Goal: Download file/media

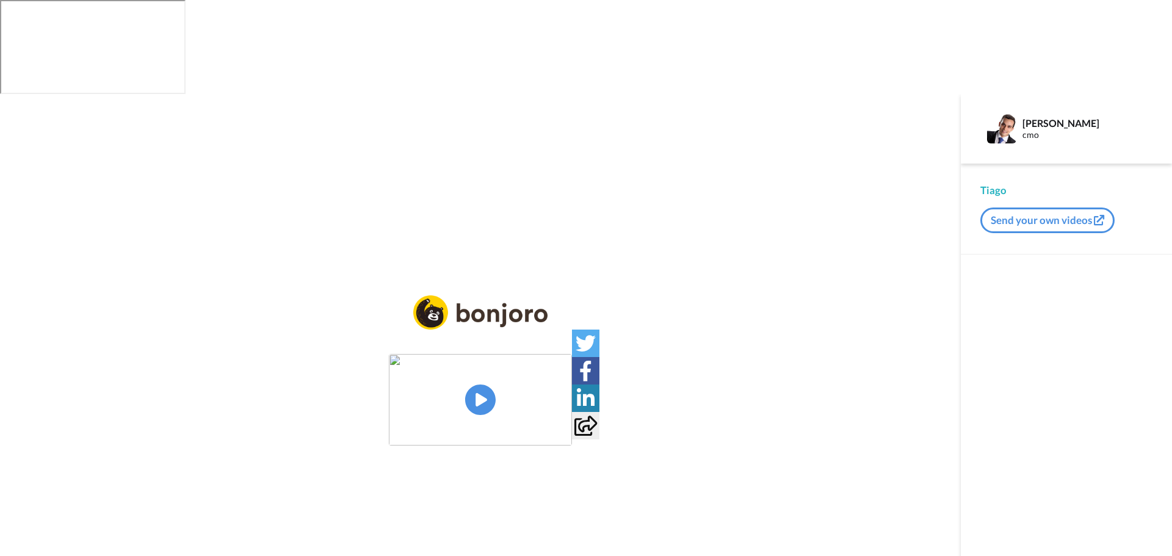
click at [463, 354] on img at bounding box center [480, 400] width 183 height 92
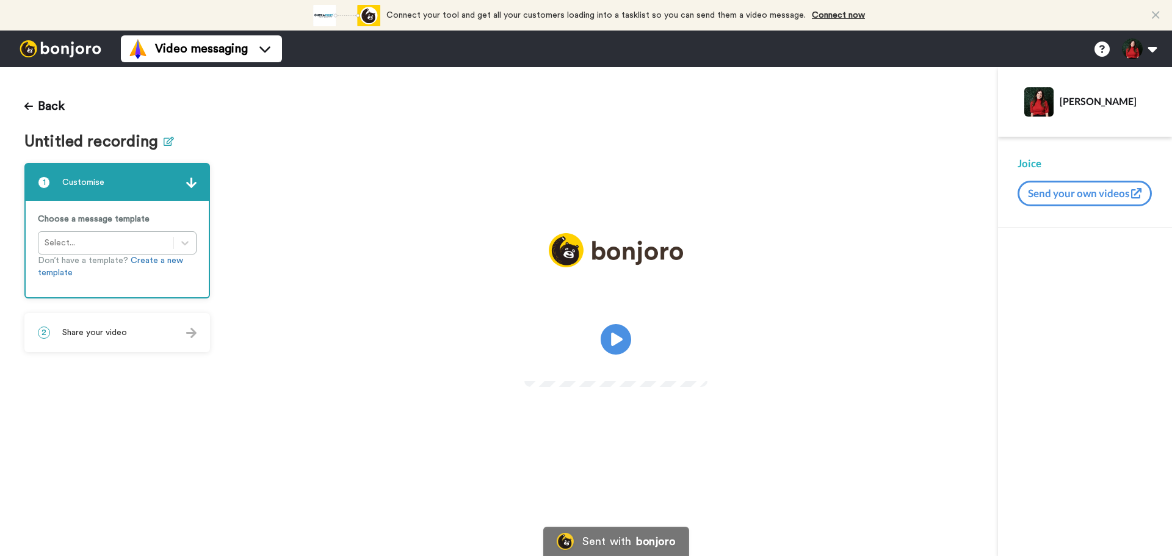
click at [165, 142] on icon at bounding box center [169, 141] width 10 height 9
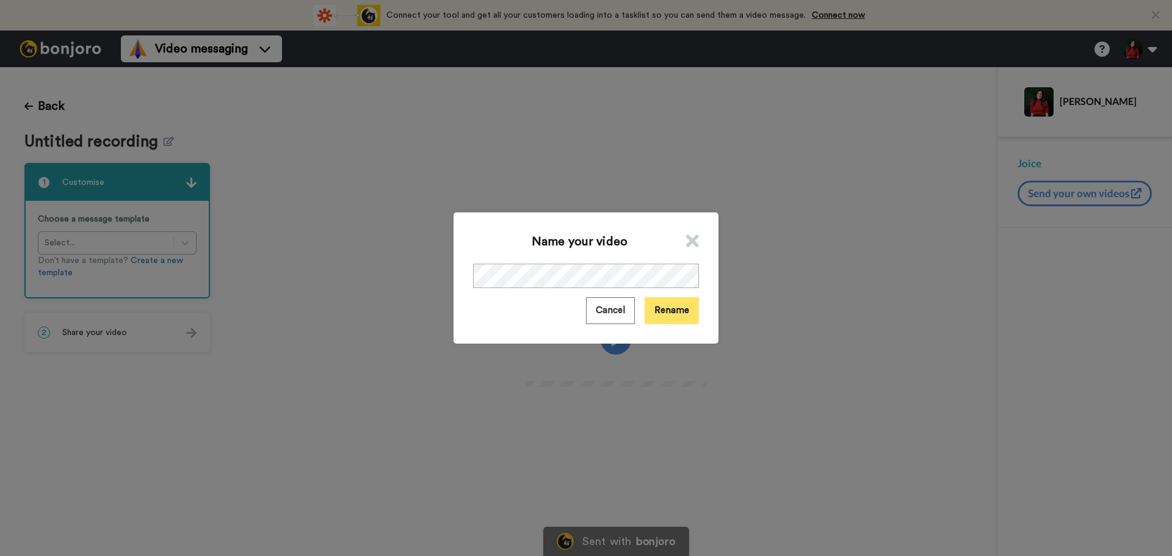
click at [684, 317] on button "Rename" at bounding box center [672, 310] width 54 height 26
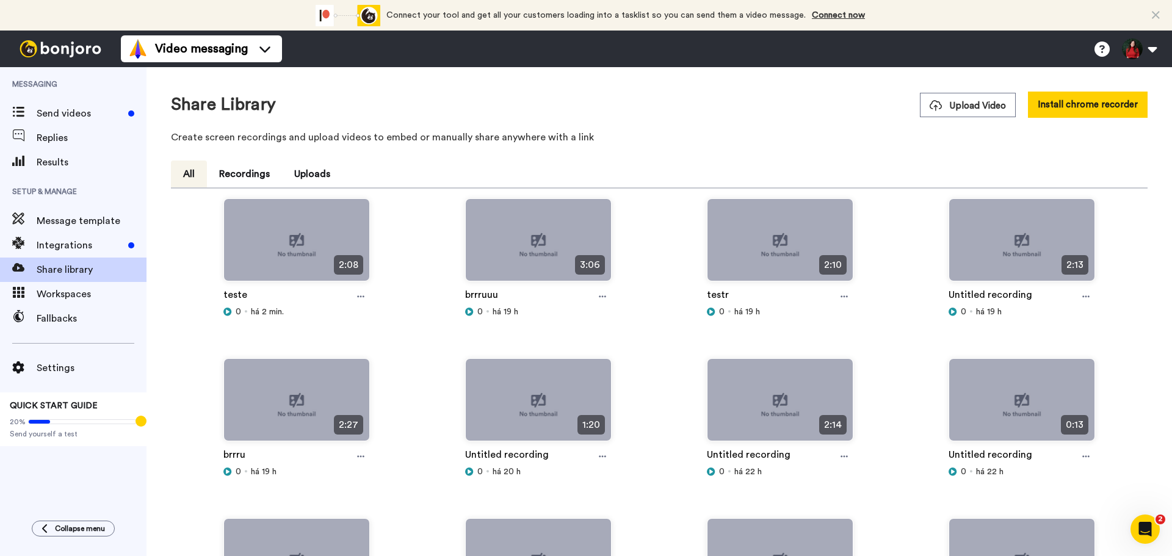
click at [360, 306] on div "0 há 2 min." at bounding box center [296, 312] width 147 height 12
click at [361, 296] on icon at bounding box center [360, 296] width 7 height 9
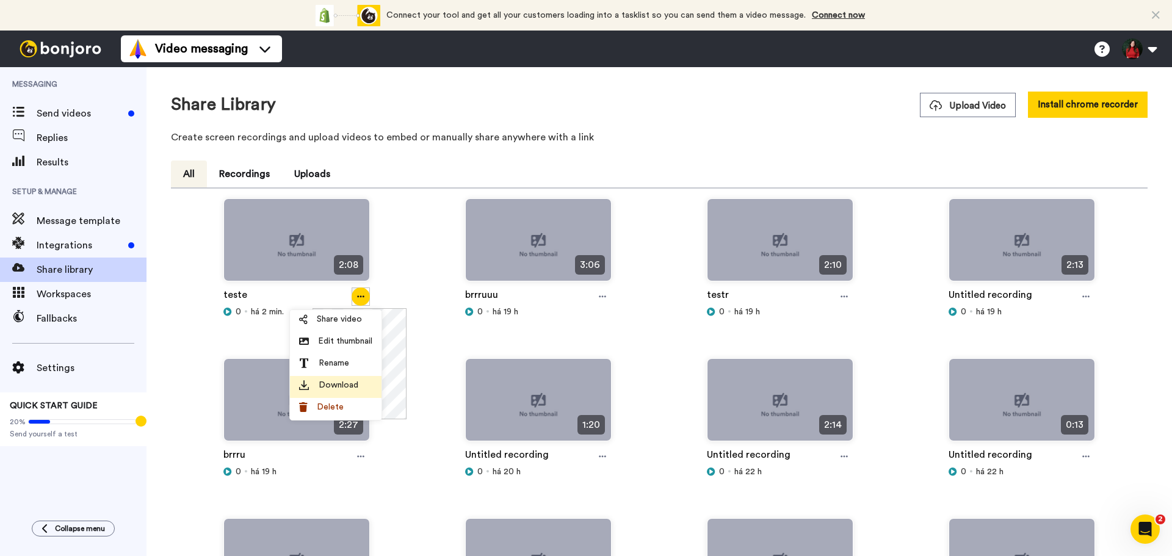
click at [333, 386] on span "Download" at bounding box center [339, 385] width 40 height 12
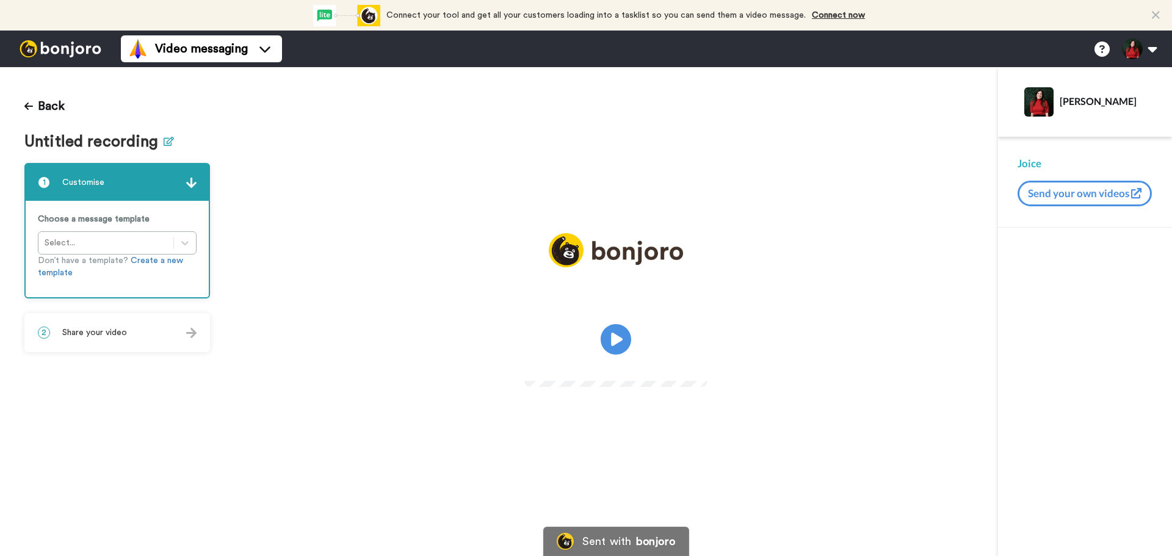
click at [167, 142] on icon at bounding box center [169, 141] width 10 height 9
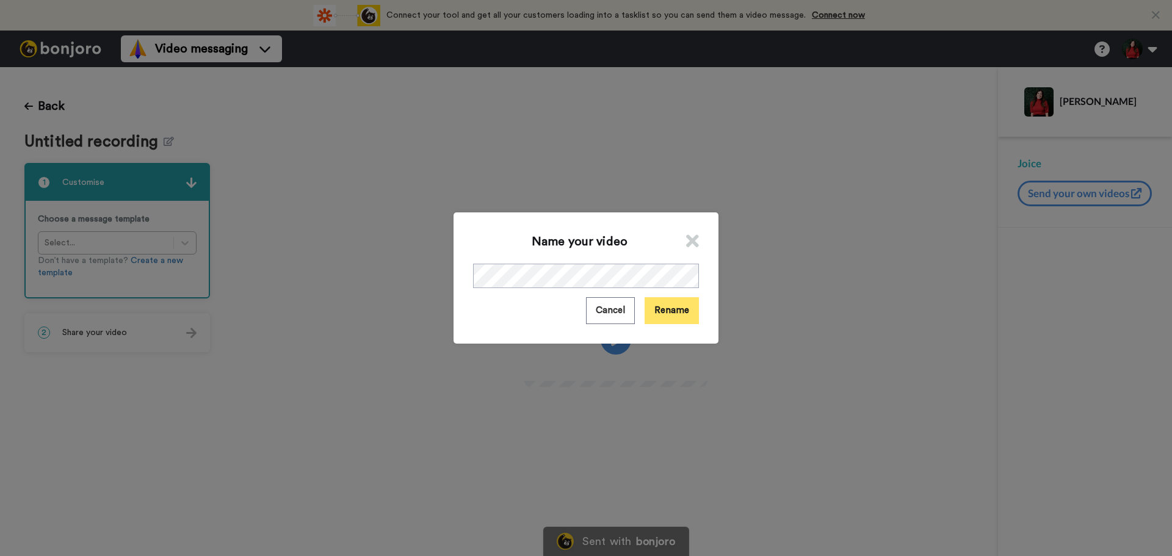
click at [678, 319] on button "Rename" at bounding box center [672, 310] width 54 height 26
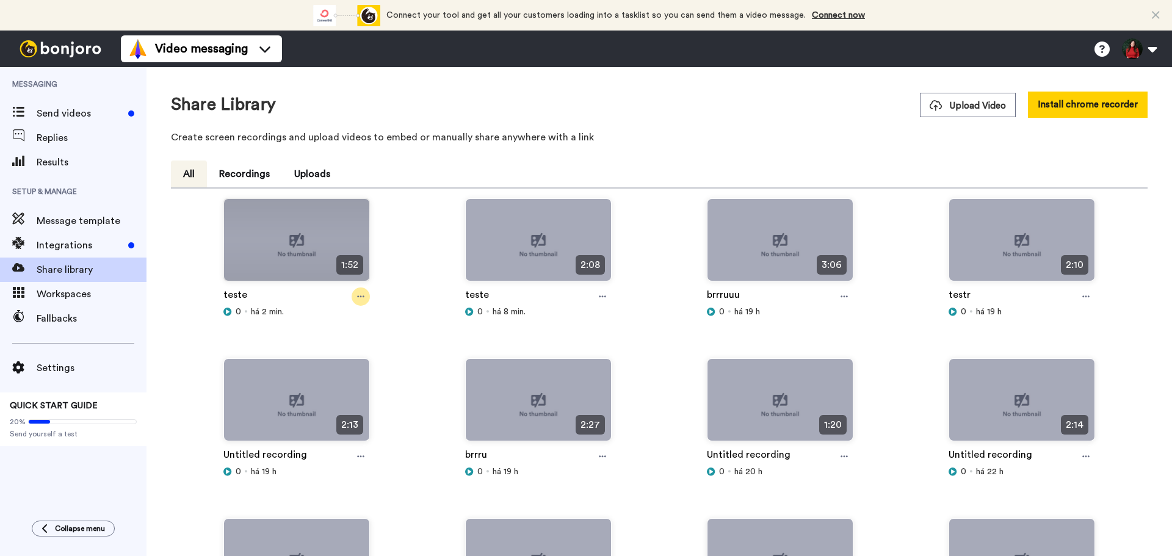
click at [357, 301] on icon at bounding box center [360, 296] width 7 height 9
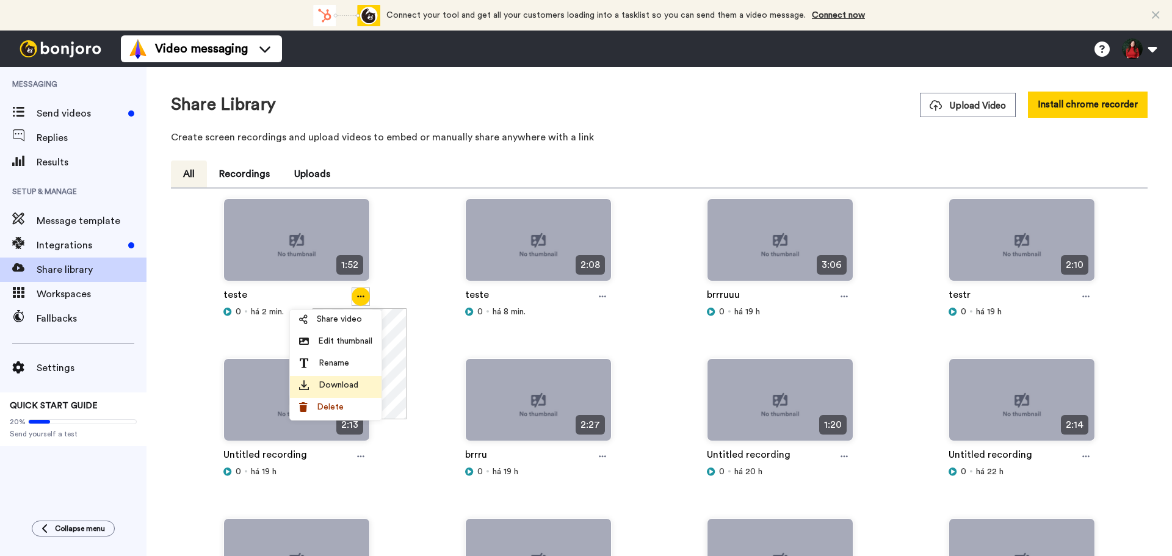
click at [356, 382] on span "Download" at bounding box center [339, 385] width 40 height 12
